Goal: Transaction & Acquisition: Purchase product/service

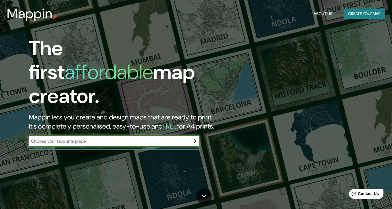
click at [93, 138] on input "text" at bounding box center [109, 141] width 160 height 7
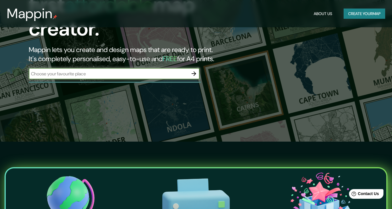
scroll to position [66, 0]
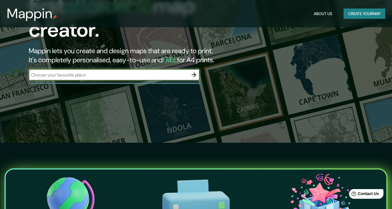
click at [106, 72] on input "text" at bounding box center [109, 75] width 160 height 7
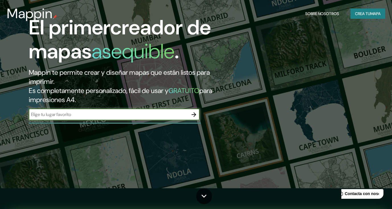
click at [70, 115] on input "text" at bounding box center [109, 114] width 160 height 7
type input "ciudad de [GEOGRAPHIC_DATA][PERSON_NAME], [GEOGRAPHIC_DATA]"
click at [198, 113] on button "button" at bounding box center [193, 114] width 11 height 11
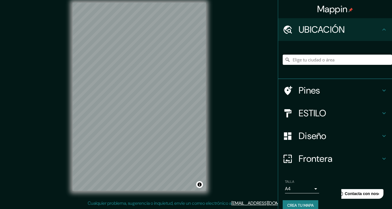
scroll to position [7, 0]
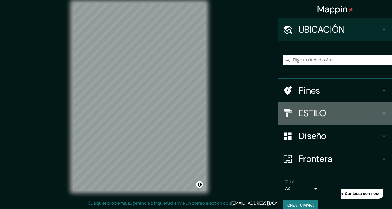
click at [317, 115] on h4 "ESTILO" at bounding box center [340, 113] width 82 height 11
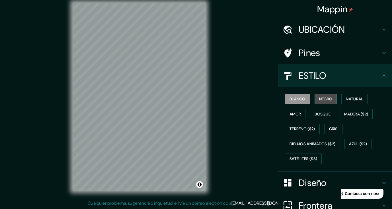
click at [321, 98] on button "NEGRO" at bounding box center [326, 99] width 23 height 11
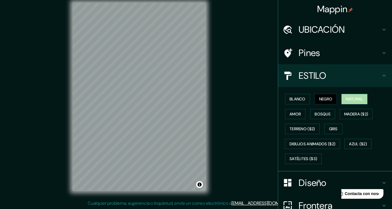
click at [350, 99] on button "Natural" at bounding box center [355, 99] width 26 height 11
click at [328, 31] on h4 "UBICACIÓN" at bounding box center [340, 29] width 82 height 11
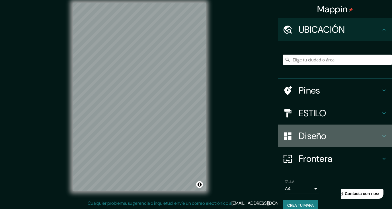
click at [322, 136] on h4 "Diseño" at bounding box center [340, 135] width 82 height 11
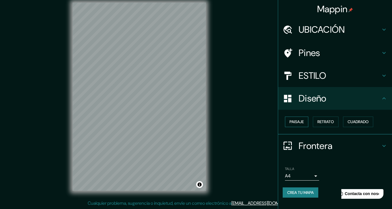
click at [296, 121] on button "Paisaje" at bounding box center [296, 122] width 23 height 11
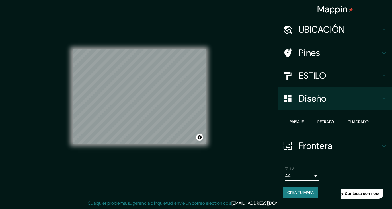
click at [325, 72] on h4 "ESTILO" at bounding box center [340, 75] width 82 height 11
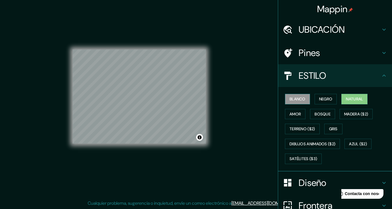
click at [301, 99] on button "blanco" at bounding box center [297, 99] width 25 height 11
click at [328, 113] on button "Bosque" at bounding box center [322, 114] width 25 height 11
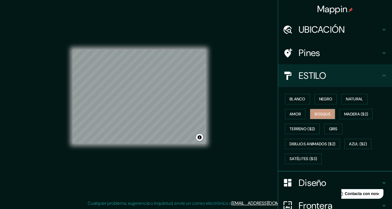
click at [304, 113] on div "blanco NEGRO Natural amor Bosque MADERA ($2) TERRENO ($2) Gris DIBUJOS ANIMADOS…" at bounding box center [337, 129] width 109 height 75
click at [289, 116] on button "amor" at bounding box center [295, 114] width 21 height 11
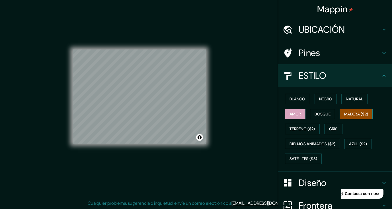
click at [347, 115] on button "MADERA ($2)" at bounding box center [356, 114] width 33 height 11
click at [349, 98] on button "Natural" at bounding box center [355, 99] width 26 height 11
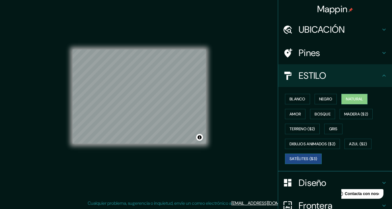
click at [311, 157] on button "SATÉLITES ($3)" at bounding box center [303, 159] width 37 height 11
click at [354, 142] on button "AZUL ($2)" at bounding box center [358, 144] width 27 height 11
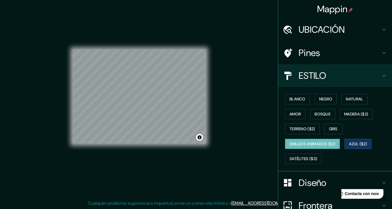
click at [315, 141] on button "DIBUJOS ANIMADOS ($2)" at bounding box center [312, 144] width 55 height 11
click at [329, 124] on button "Gris" at bounding box center [333, 129] width 18 height 11
click at [328, 129] on button "Gris" at bounding box center [333, 129] width 18 height 11
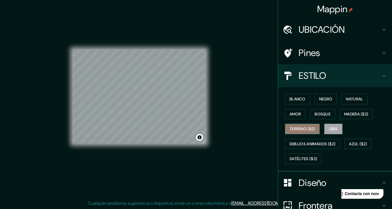
click at [305, 126] on button "TERRENO ($2)" at bounding box center [302, 129] width 35 height 11
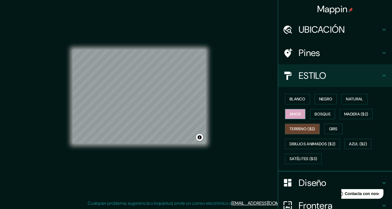
click at [289, 110] on button "amor" at bounding box center [295, 114] width 21 height 11
